Goal: Task Accomplishment & Management: Manage account settings

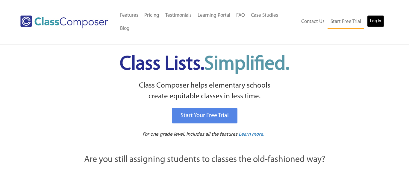
click at [375, 17] on link "Log In" at bounding box center [375, 21] width 17 height 12
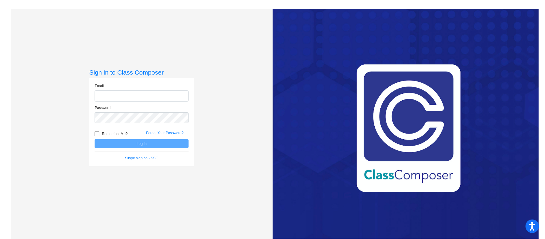
type input "[EMAIL_ADDRESS][DOMAIN_NAME]"
click at [159, 147] on button "Log In" at bounding box center [142, 143] width 94 height 9
